Goal: Task Accomplishment & Management: Manage account settings

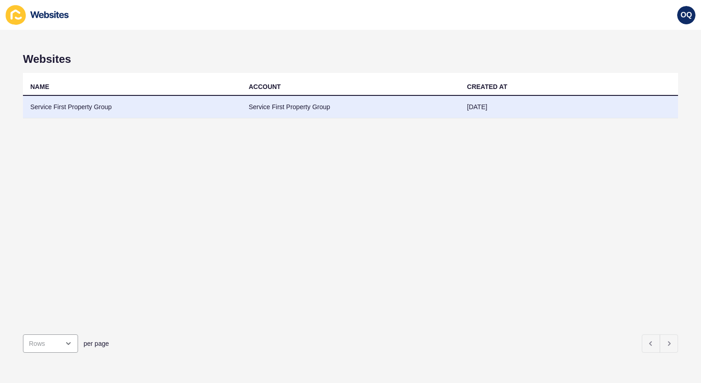
click at [384, 109] on td "Service First Property Group" at bounding box center [350, 107] width 218 height 22
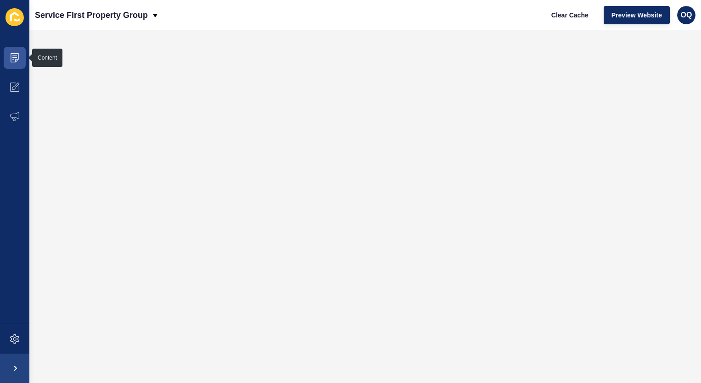
click at [23, 63] on span at bounding box center [14, 57] width 29 height 29
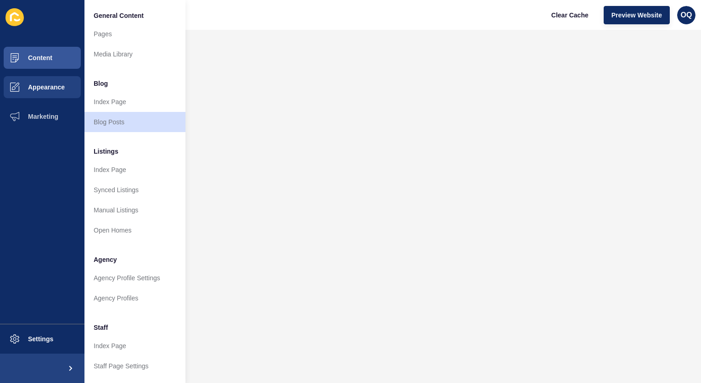
click at [64, 84] on span "Appearance" at bounding box center [32, 86] width 66 height 7
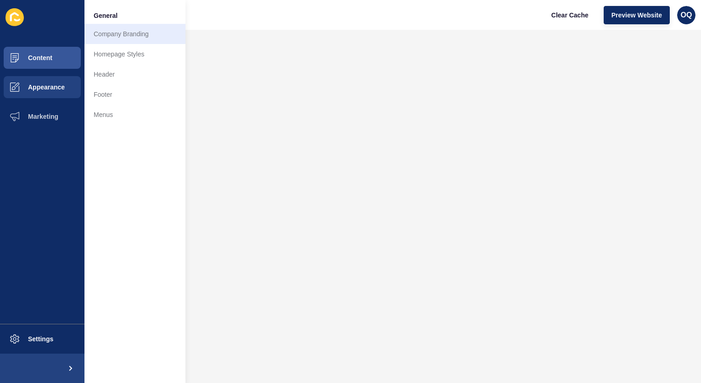
click at [117, 39] on link "Company Branding" at bounding box center [134, 34] width 101 height 20
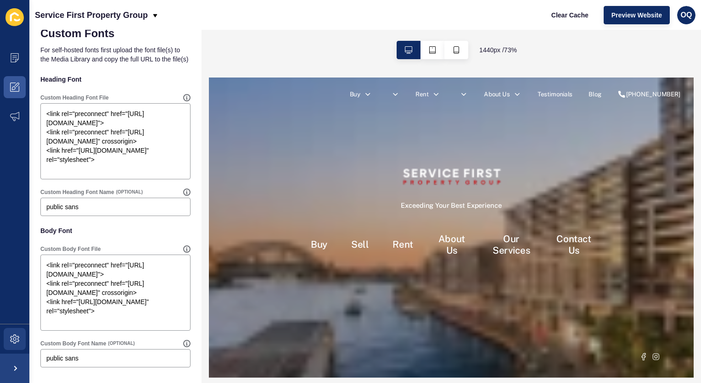
scroll to position [620, 0]
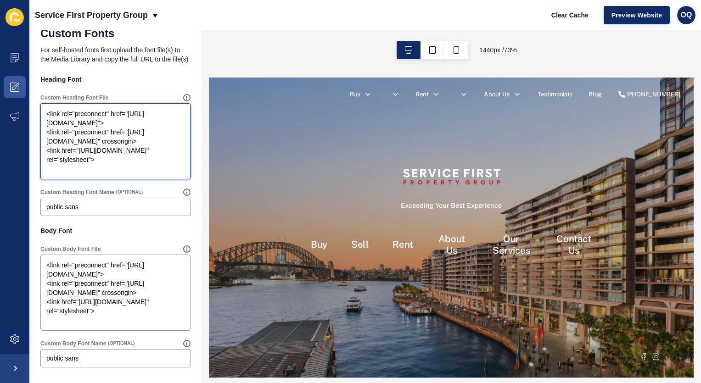
click at [129, 148] on textarea "<link rel="preconnect" href="[URL][DOMAIN_NAME]"> <link rel="preconnect" href="…" at bounding box center [115, 141] width 147 height 73
paste textarea "family=Space+Grotesk:wght@300..700&"
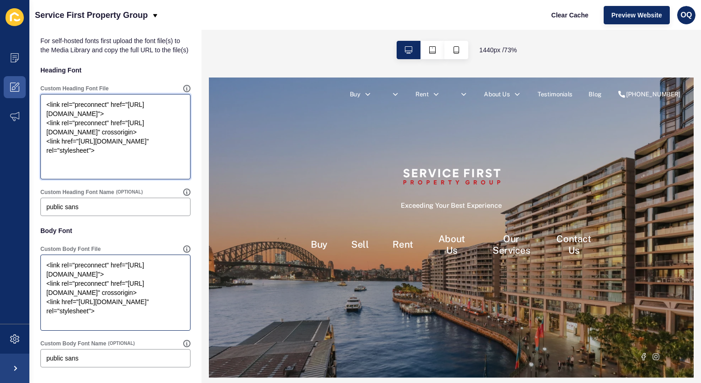
scroll to position [629, 0]
type textarea "<link rel="preconnect" href="[URL][DOMAIN_NAME]"> <link rel="preconnect" href="…"
click at [74, 291] on textarea "<link rel="preconnect" href="[URL][DOMAIN_NAME]"> <link rel="preconnect" href="…" at bounding box center [115, 292] width 147 height 73
paste textarea "family=Space+Grotesk:wght@300..700&"
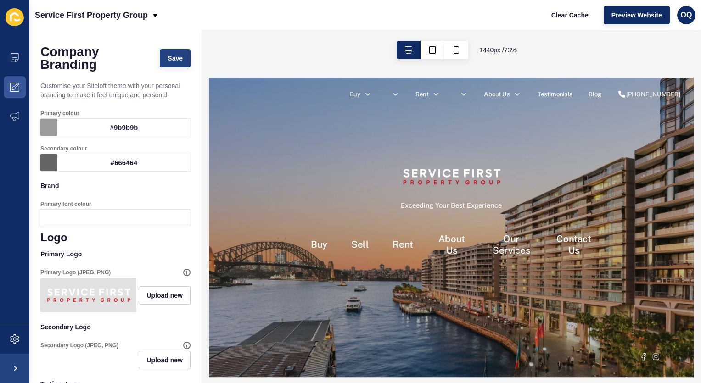
scroll to position [-1, 0]
type textarea "<link rel="preconnect" href="[URL][DOMAIN_NAME]"> <link rel="preconnect" href="…"
click at [177, 54] on span "Save" at bounding box center [174, 58] width 15 height 9
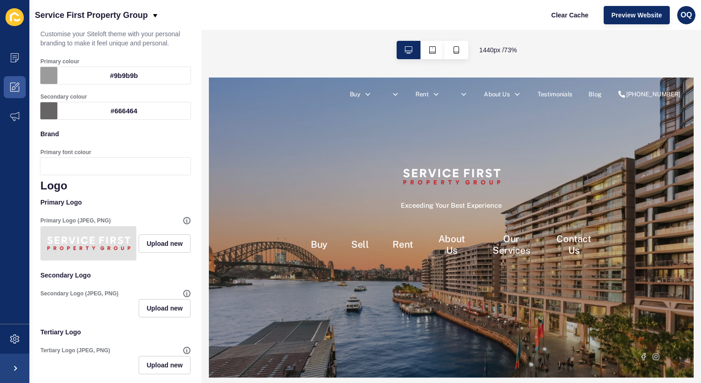
click at [123, 163] on div at bounding box center [123, 166] width 133 height 17
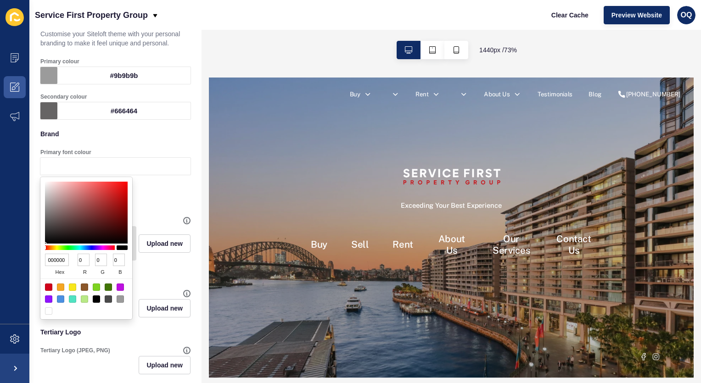
click at [101, 136] on p "Brand" at bounding box center [115, 134] width 150 height 20
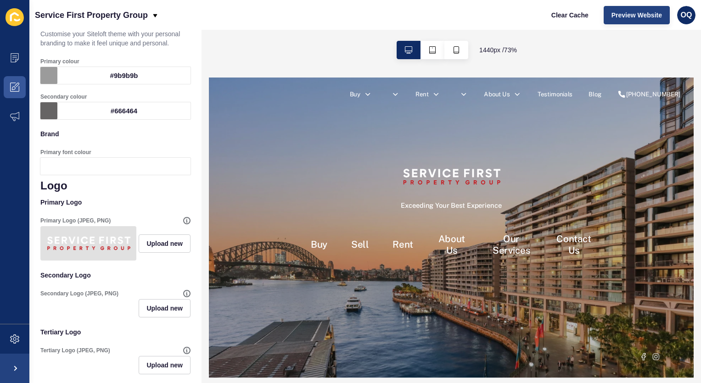
click at [615, 20] on button "Preview Website" at bounding box center [636, 15] width 66 height 18
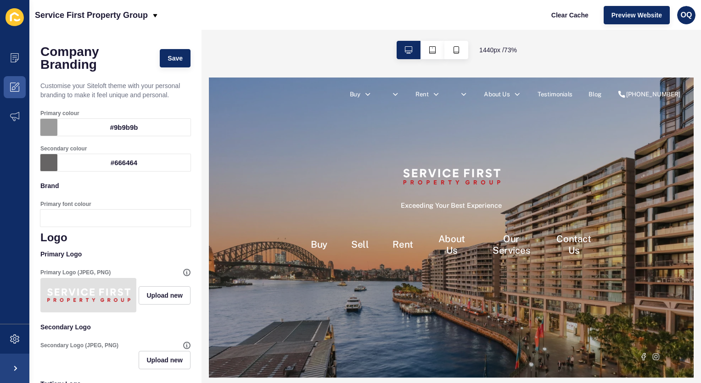
scroll to position [0, 0]
click at [19, 86] on span at bounding box center [14, 86] width 29 height 29
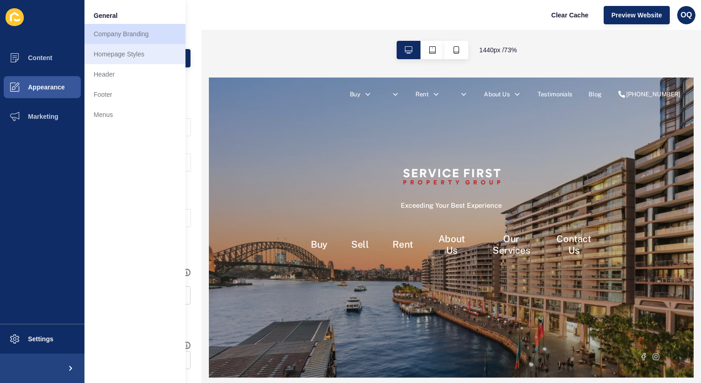
click at [148, 60] on link "Homepage Styles" at bounding box center [134, 54] width 101 height 20
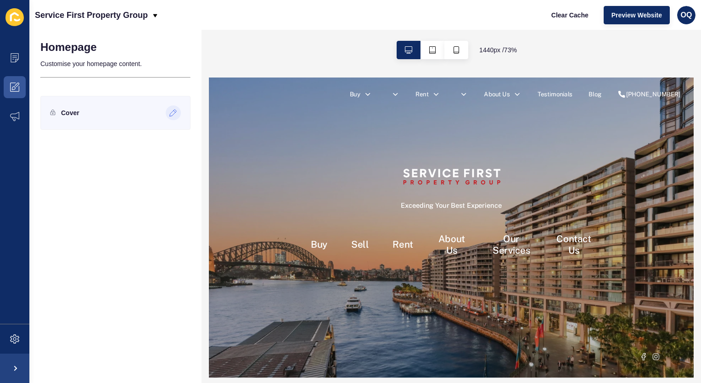
click at [169, 114] on div at bounding box center [173, 113] width 15 height 15
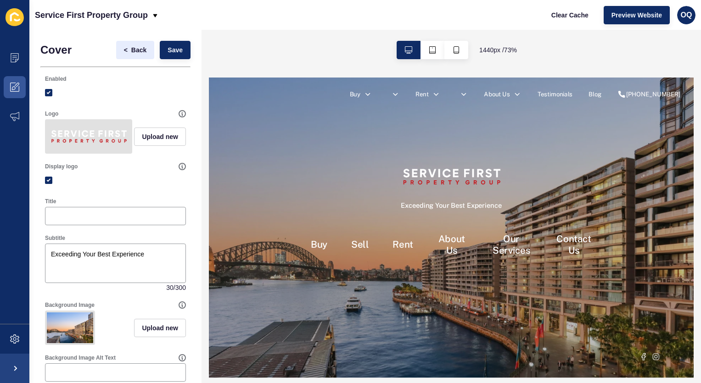
click at [133, 49] on span "Back" at bounding box center [138, 49] width 15 height 9
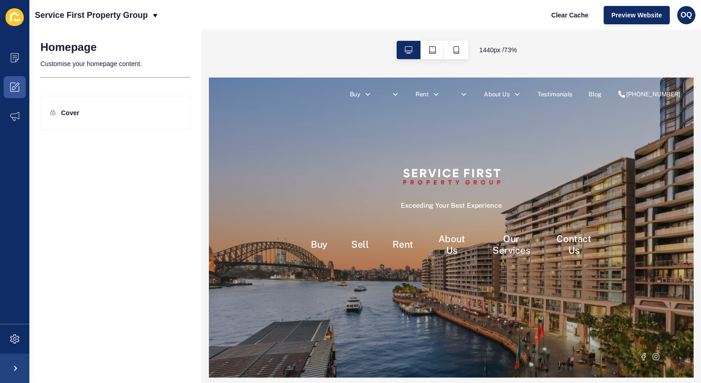
click at [20, 87] on span at bounding box center [14, 86] width 29 height 29
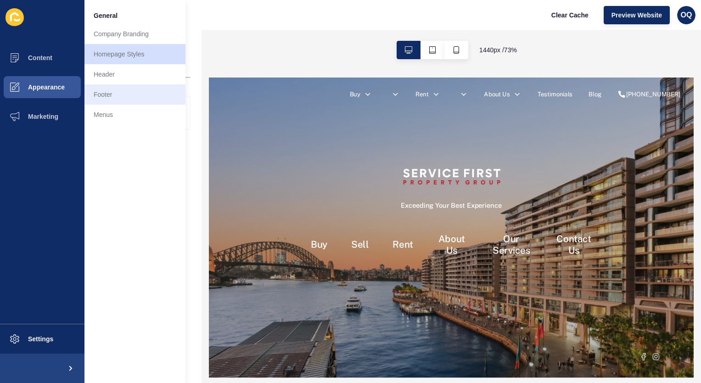
click at [121, 100] on link "Footer" at bounding box center [134, 94] width 101 height 20
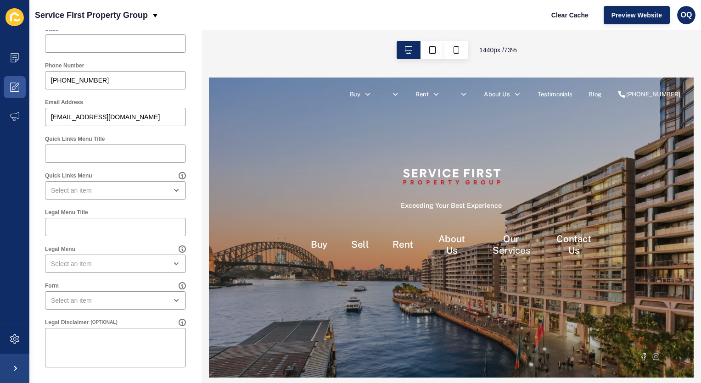
scroll to position [462, 0]
click at [17, 86] on icon at bounding box center [14, 87] width 9 height 9
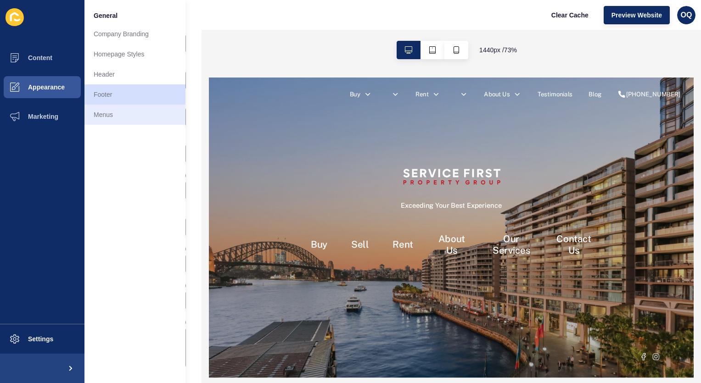
click at [114, 107] on link "Menus" at bounding box center [134, 115] width 101 height 20
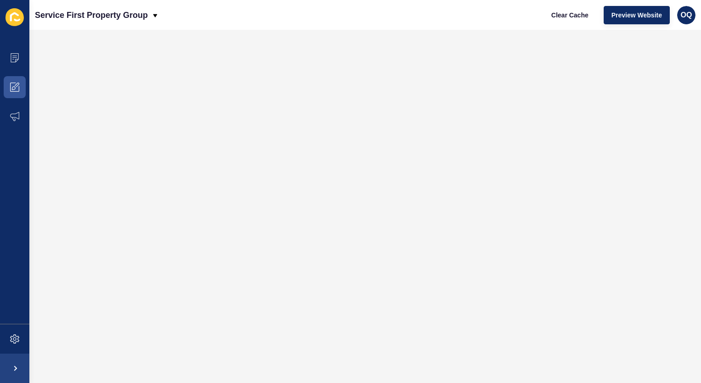
click at [22, 80] on span at bounding box center [14, 86] width 29 height 29
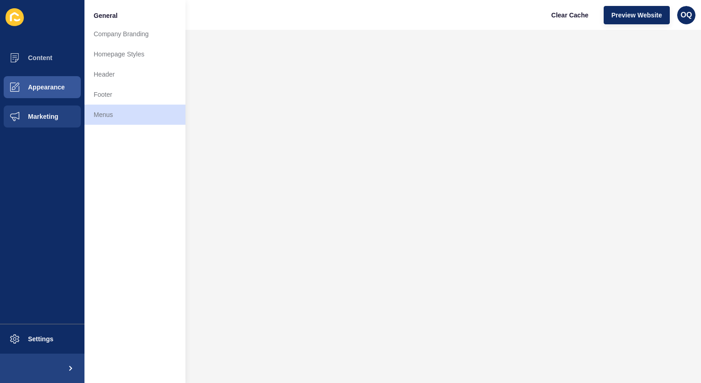
click at [67, 114] on button "Marketing" at bounding box center [42, 116] width 84 height 29
click at [476, 17] on div "Service First Property Group Clear Cache Preview Website OQ" at bounding box center [364, 15] width 671 height 30
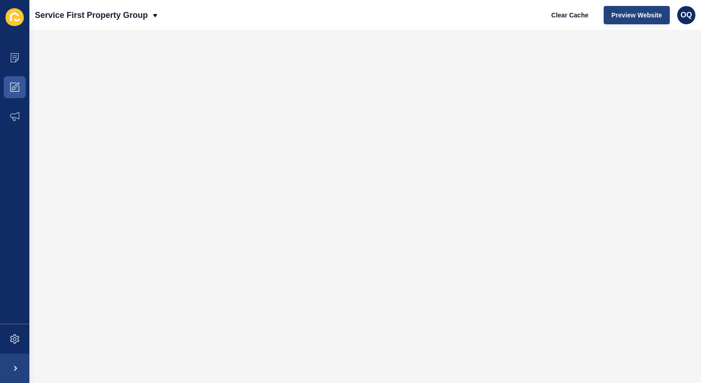
click at [645, 19] on span "Preview Website" at bounding box center [636, 15] width 50 height 9
